Goal: Information Seeking & Learning: Find specific fact

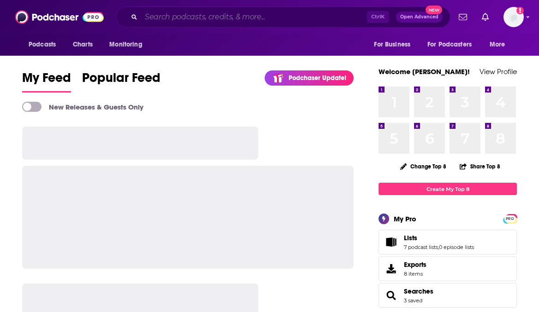
click at [307, 18] on input "Search podcasts, credits, & more..." at bounding box center [254, 17] width 226 height 15
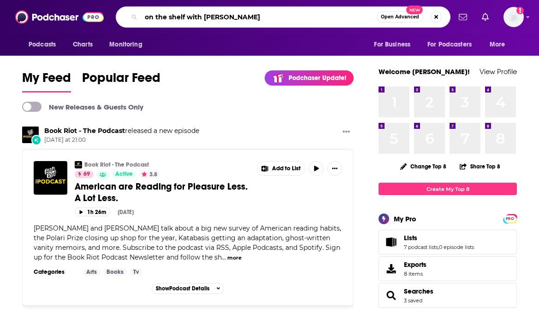
type input "on the shelf with [PERSON_NAME]"
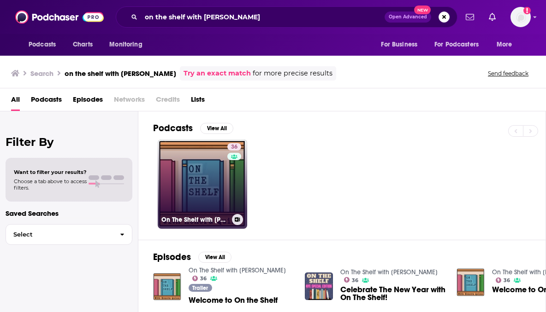
click at [206, 171] on link "36 On The Shelf with [PERSON_NAME]" at bounding box center [202, 184] width 89 height 89
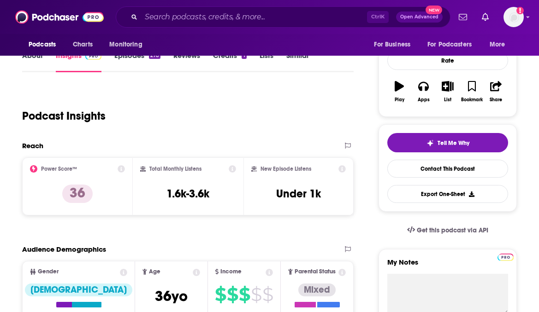
scroll to position [138, 0]
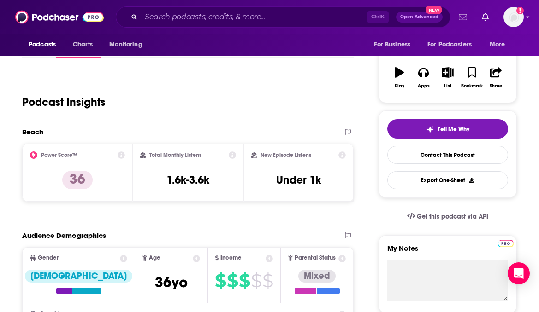
click at [153, 111] on div "Podcast Insights" at bounding box center [184, 96] width 324 height 47
